Goal: Find specific page/section: Find specific page/section

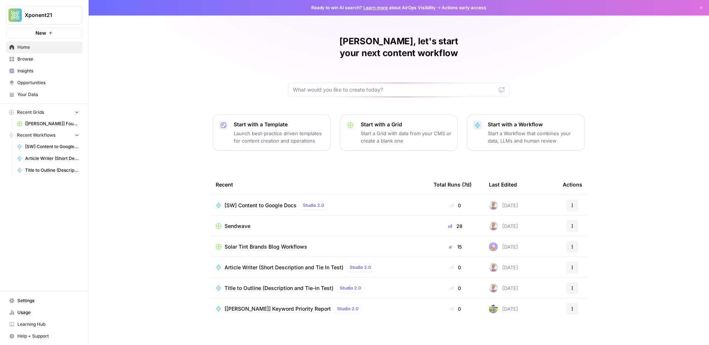
click at [48, 125] on span "[[PERSON_NAME]] Fountain of You MD" at bounding box center [52, 123] width 54 height 7
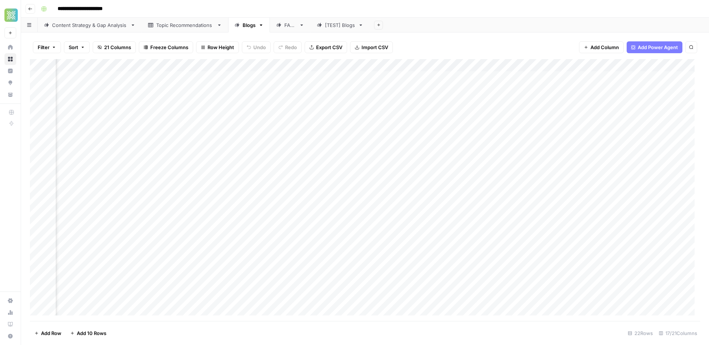
scroll to position [0, 336]
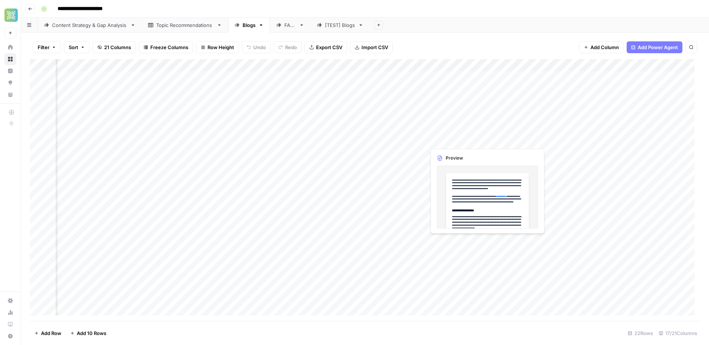
click at [453, 140] on div "Add Column" at bounding box center [365, 190] width 671 height 262
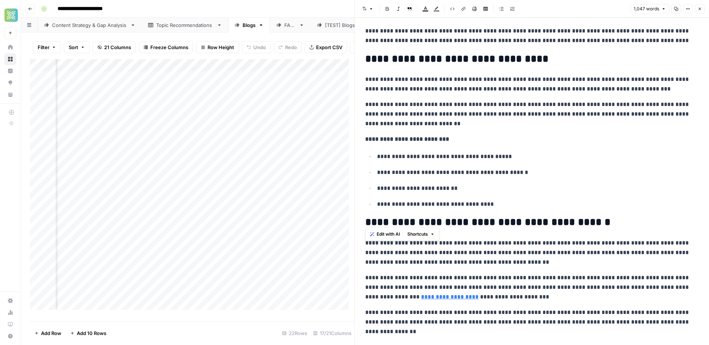
scroll to position [884, 0]
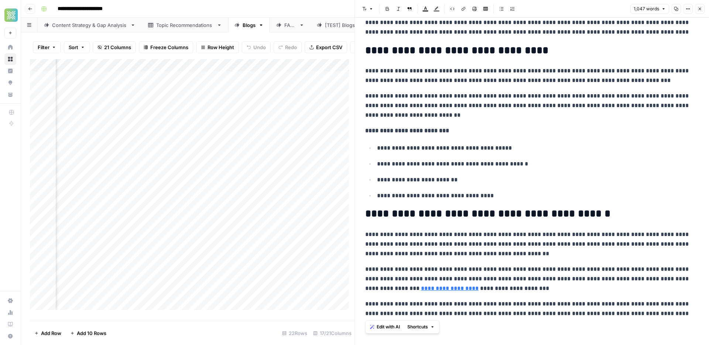
drag, startPoint x: 367, startPoint y: 37, endPoint x: 684, endPoint y: 316, distance: 423.1
copy div "**********"
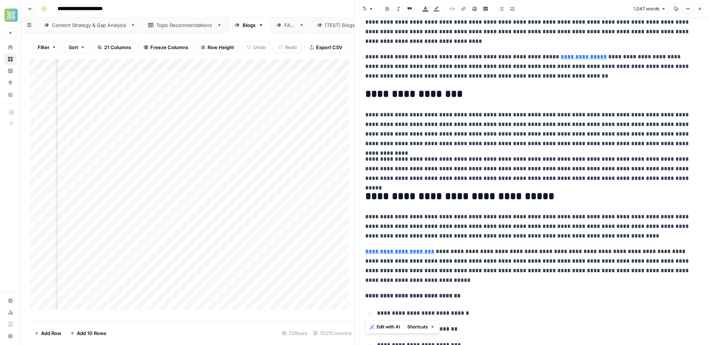
scroll to position [0, 0]
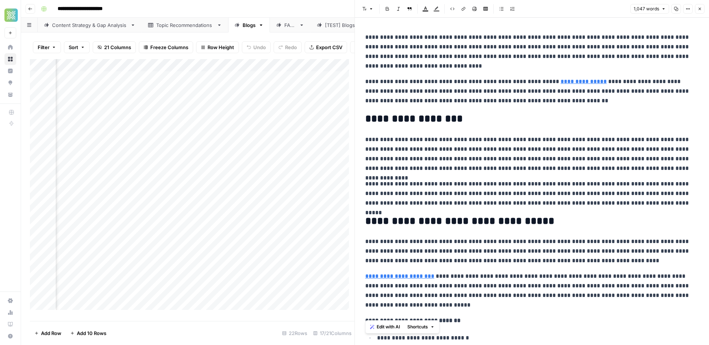
click at [699, 10] on icon "button" at bounding box center [700, 9] width 4 height 4
